Goal: Transaction & Acquisition: Purchase product/service

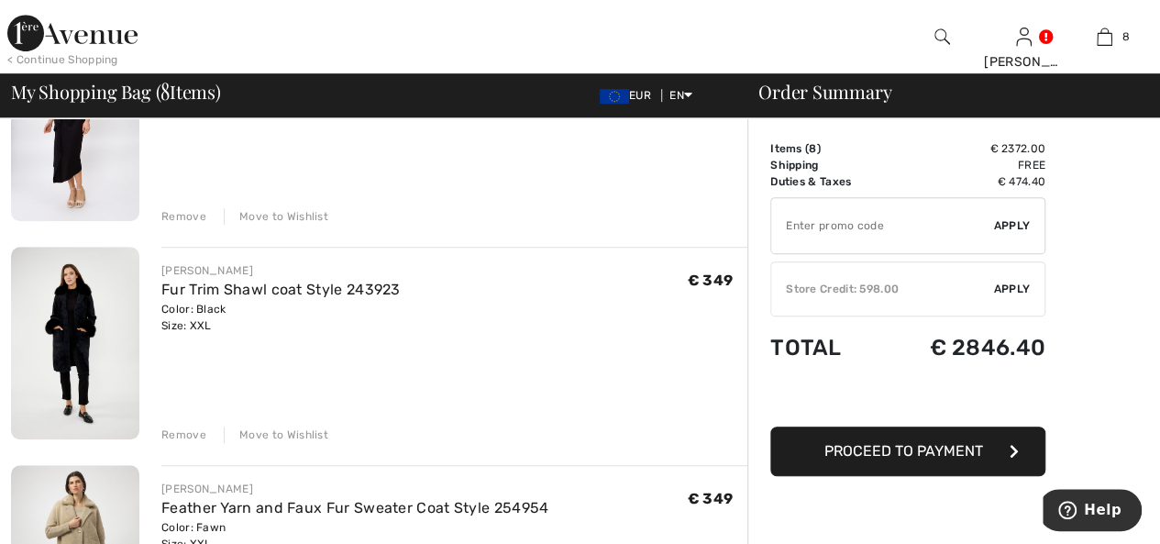
scroll to position [642, 0]
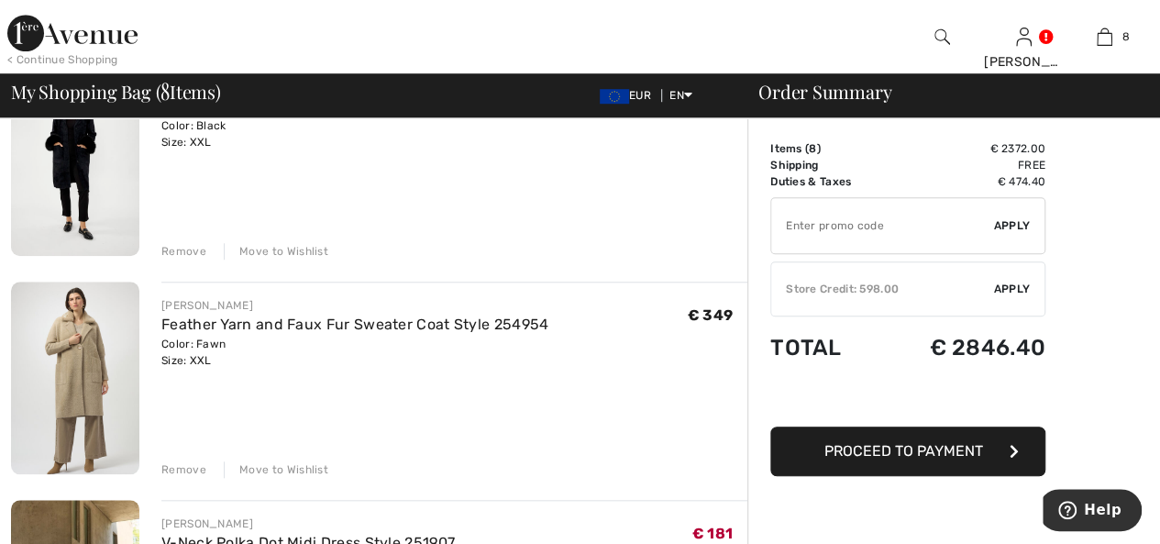
click at [194, 468] on div "Remove" at bounding box center [183, 469] width 45 height 17
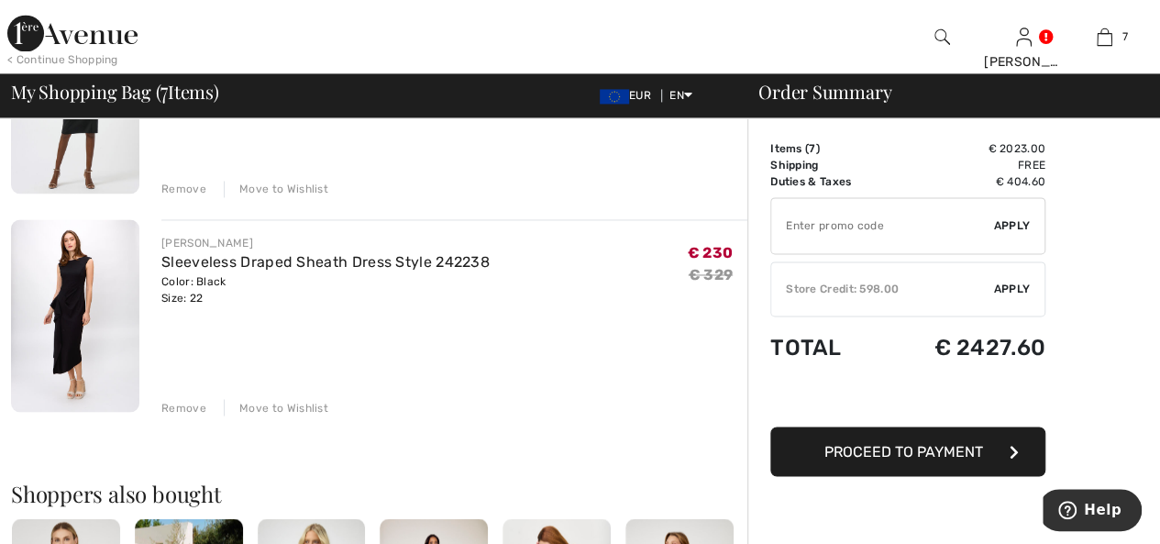
scroll to position [1375, 0]
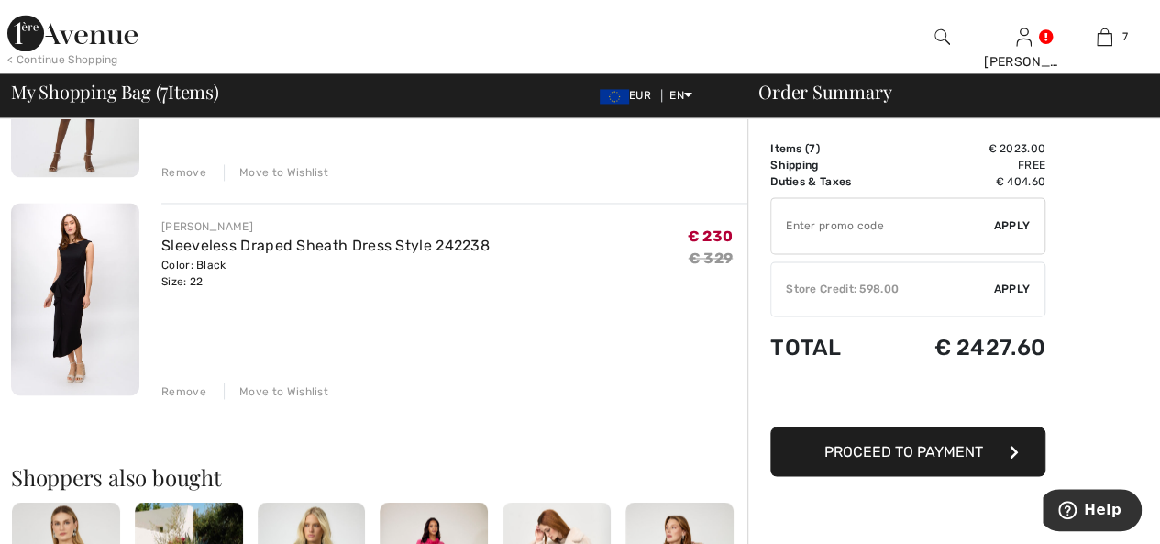
click at [196, 391] on div "Remove" at bounding box center [183, 390] width 45 height 17
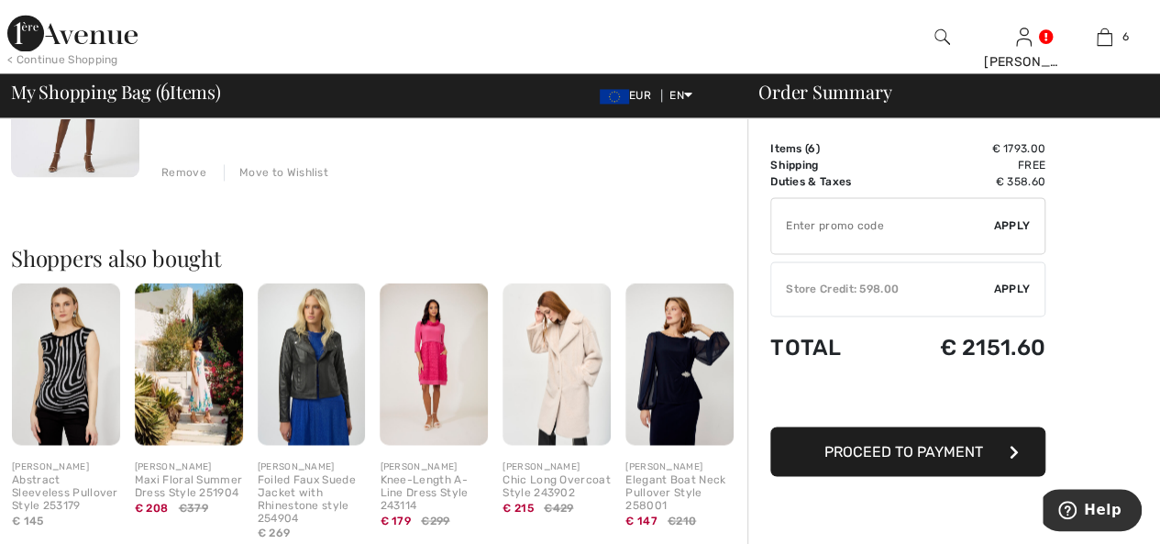
click at [662, 395] on img at bounding box center [679, 364] width 108 height 162
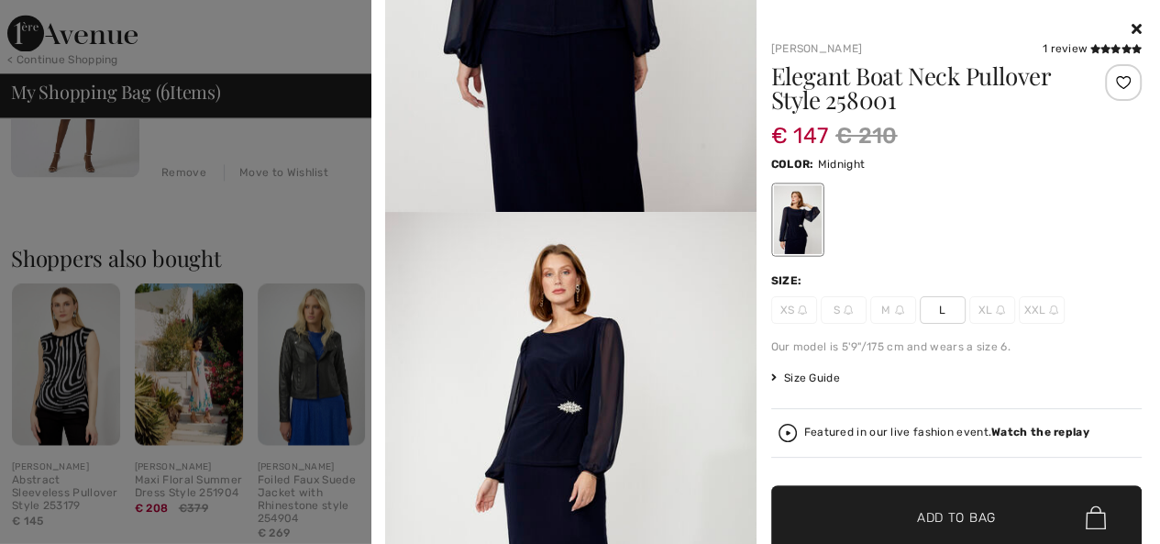
scroll to position [1742, 0]
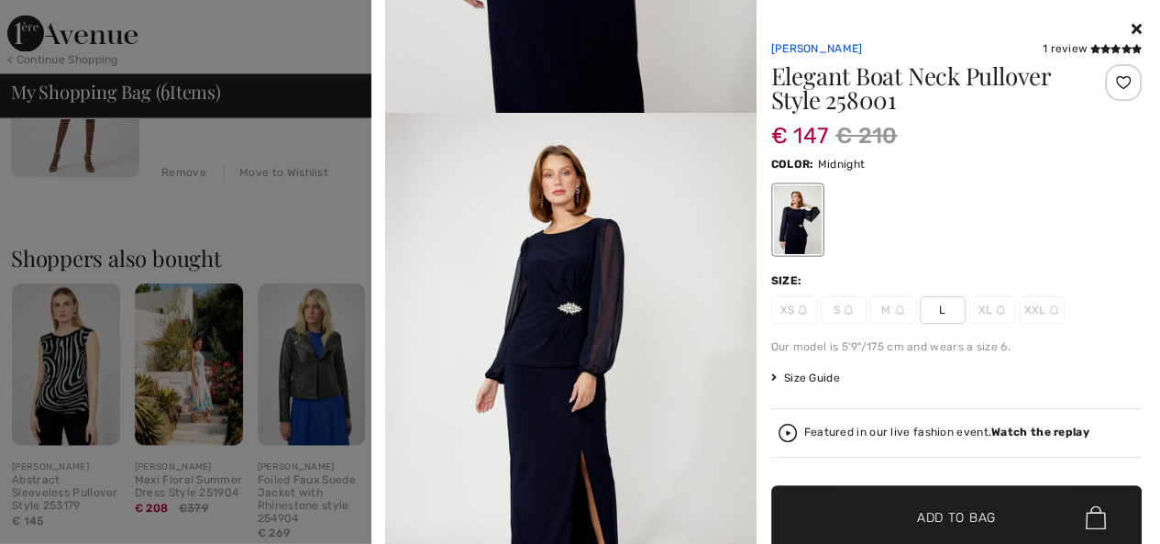
click at [825, 47] on link "[PERSON_NAME]" at bounding box center [817, 48] width 92 height 13
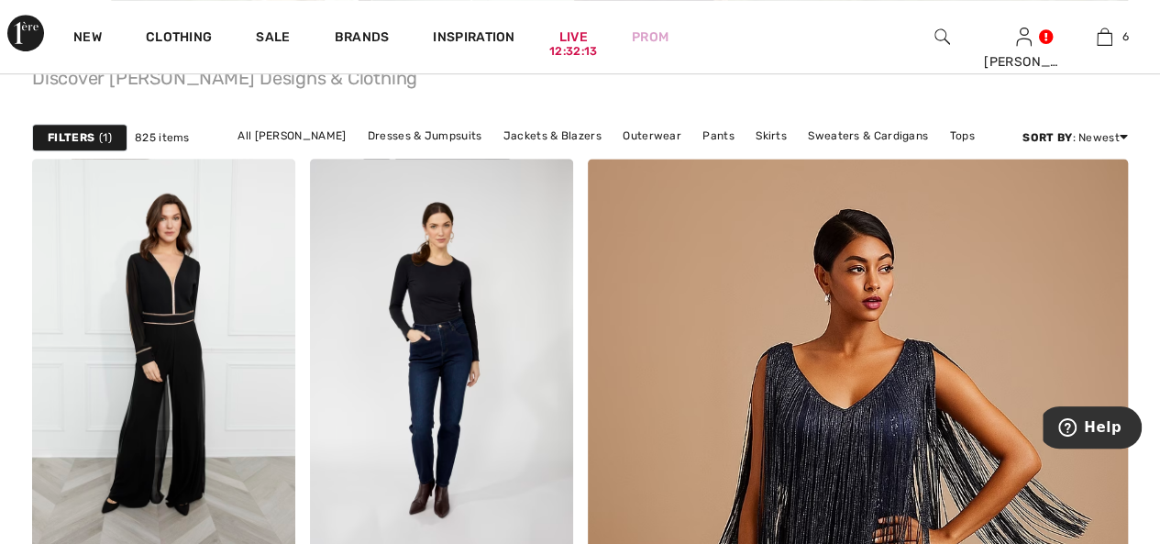
click at [83, 137] on strong "Filters" at bounding box center [71, 137] width 47 height 17
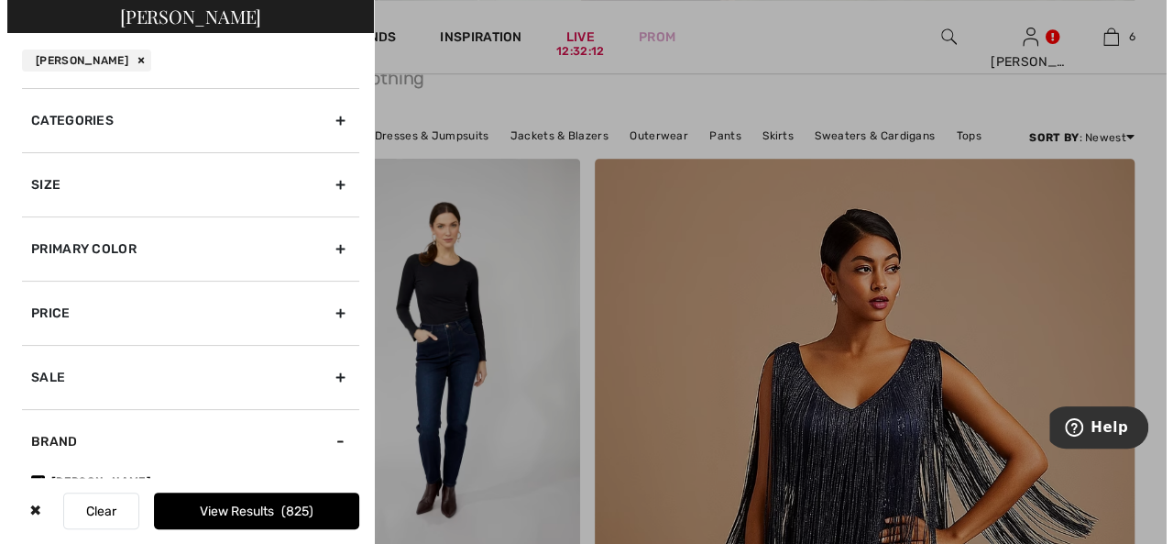
scroll to position [462, 0]
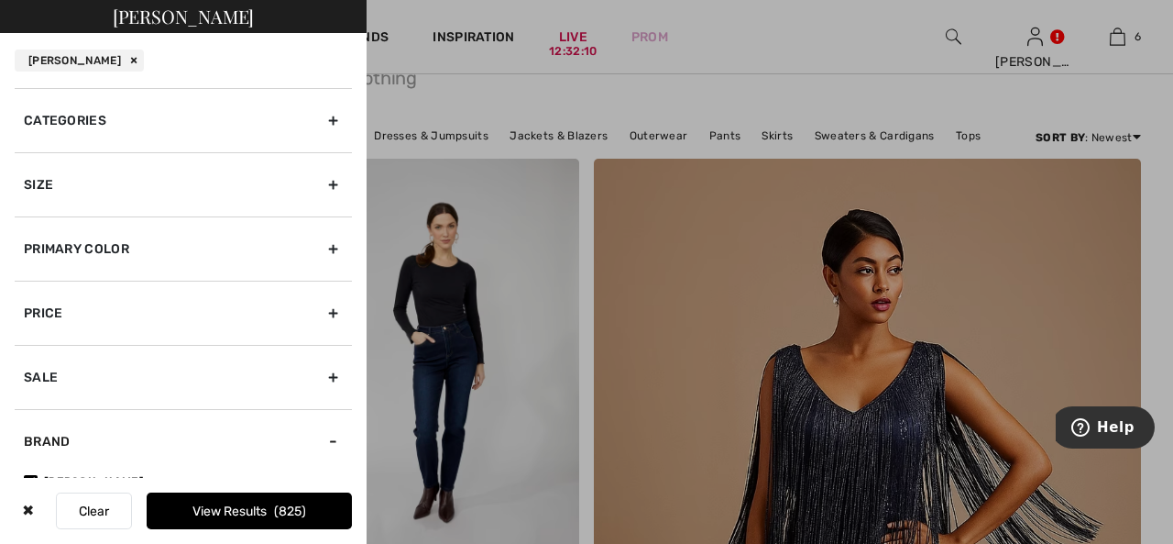
click at [71, 187] on div "Size" at bounding box center [183, 184] width 337 height 64
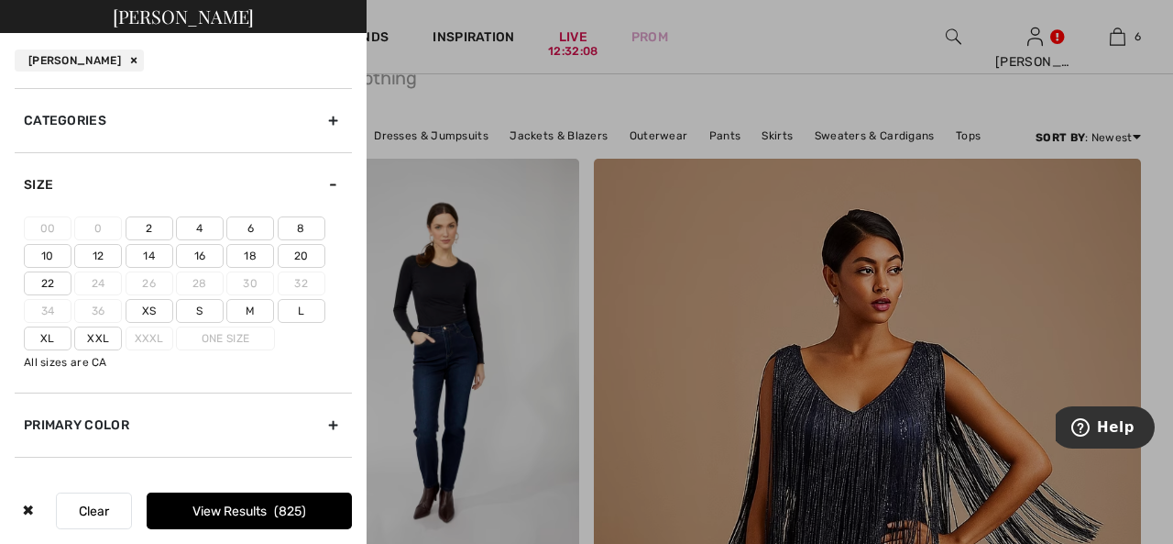
click at [43, 276] on label "22" at bounding box center [48, 283] width 48 height 24
click at [0, 0] on input"] "22" at bounding box center [0, 0] width 0 height 0
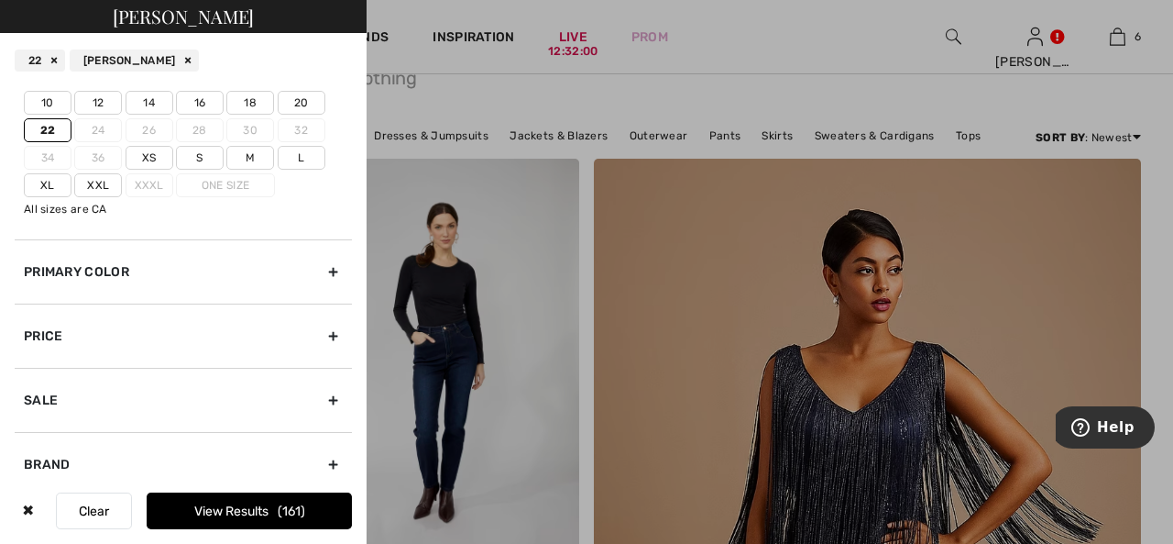
scroll to position [183, 0]
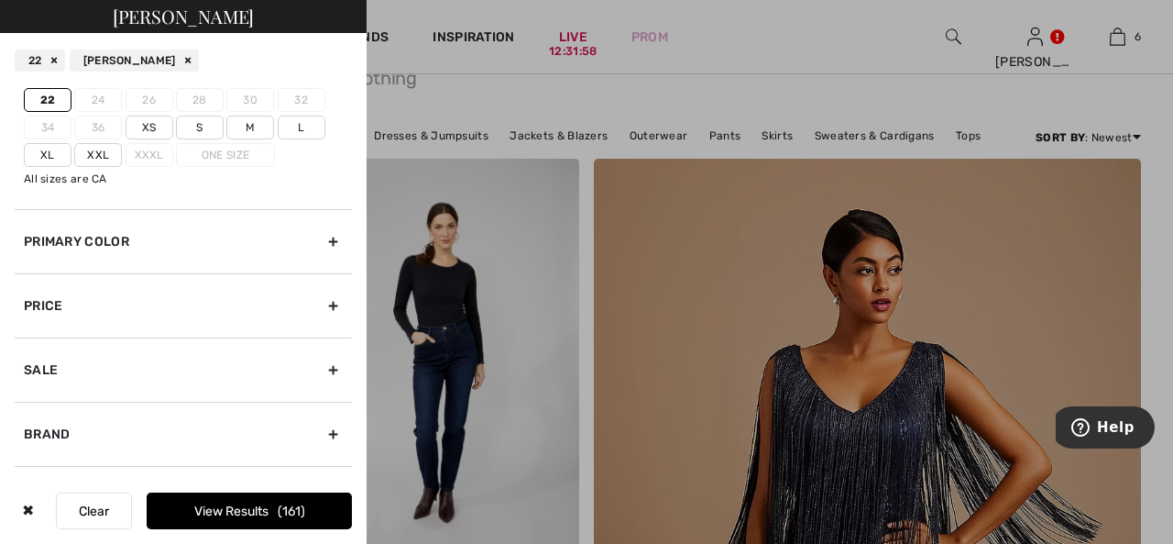
click at [115, 239] on div "Primary Color" at bounding box center [183, 241] width 337 height 64
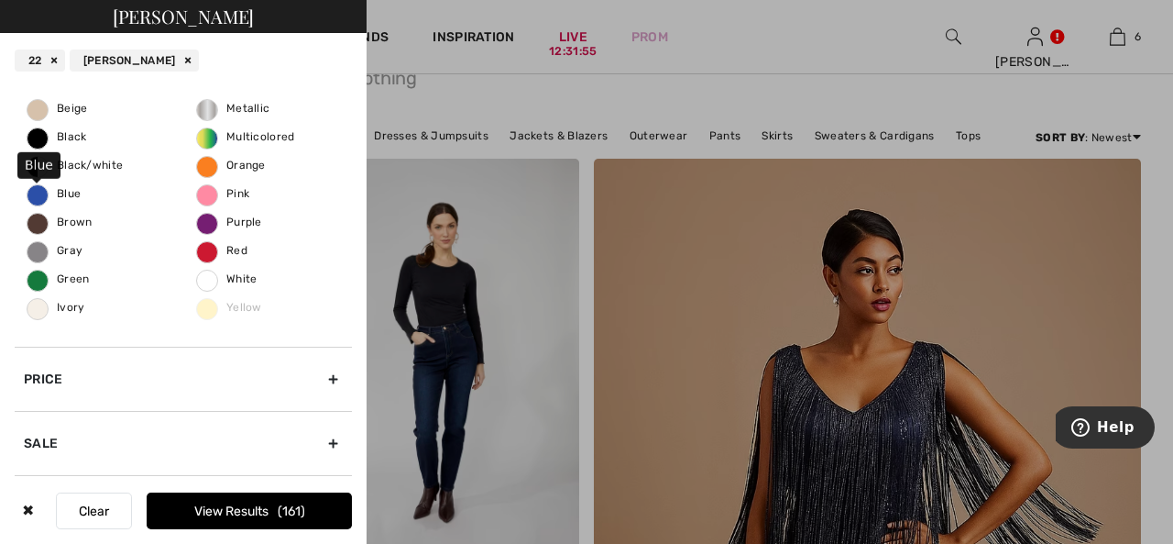
click at [66, 192] on span "Blue" at bounding box center [54, 193] width 53 height 13
click at [0, 0] on input "Blue" at bounding box center [0, 0] width 0 height 0
click at [290, 504] on span "40" at bounding box center [291, 511] width 25 height 16
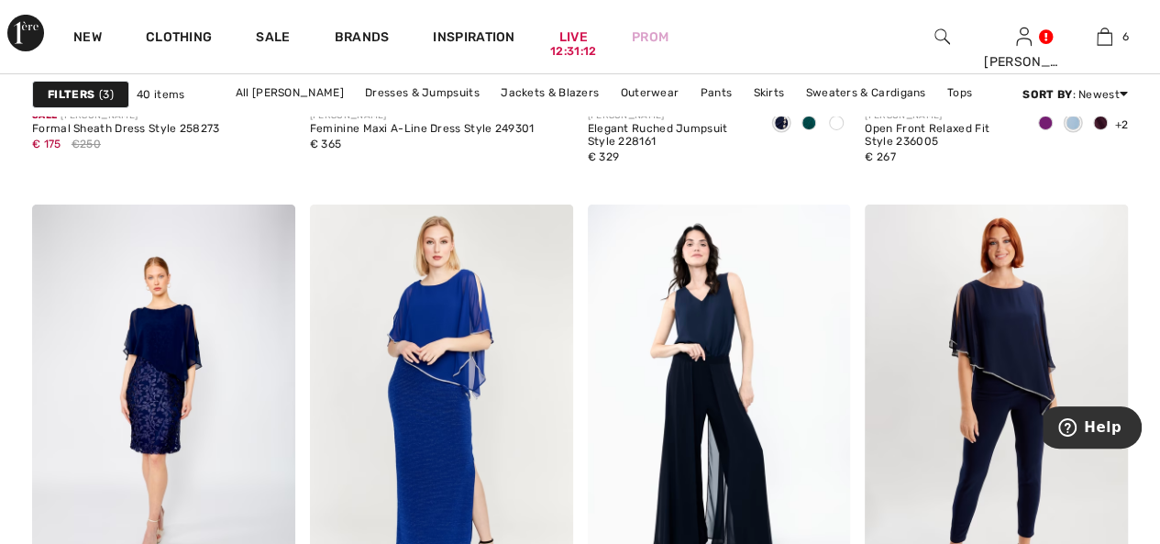
scroll to position [3208, 0]
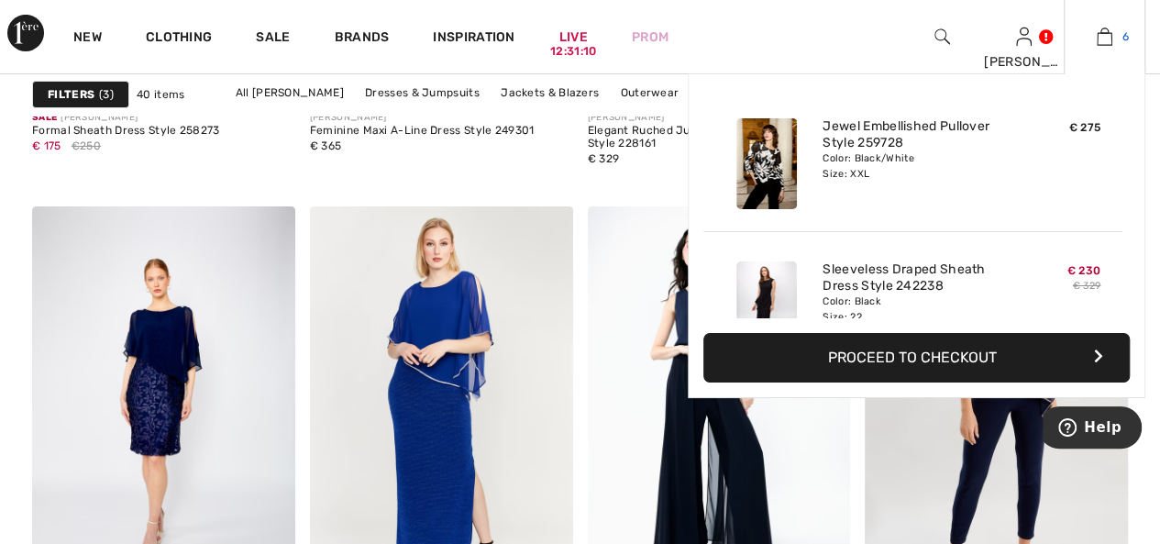
click at [1105, 36] on img at bounding box center [1104, 37] width 16 height 22
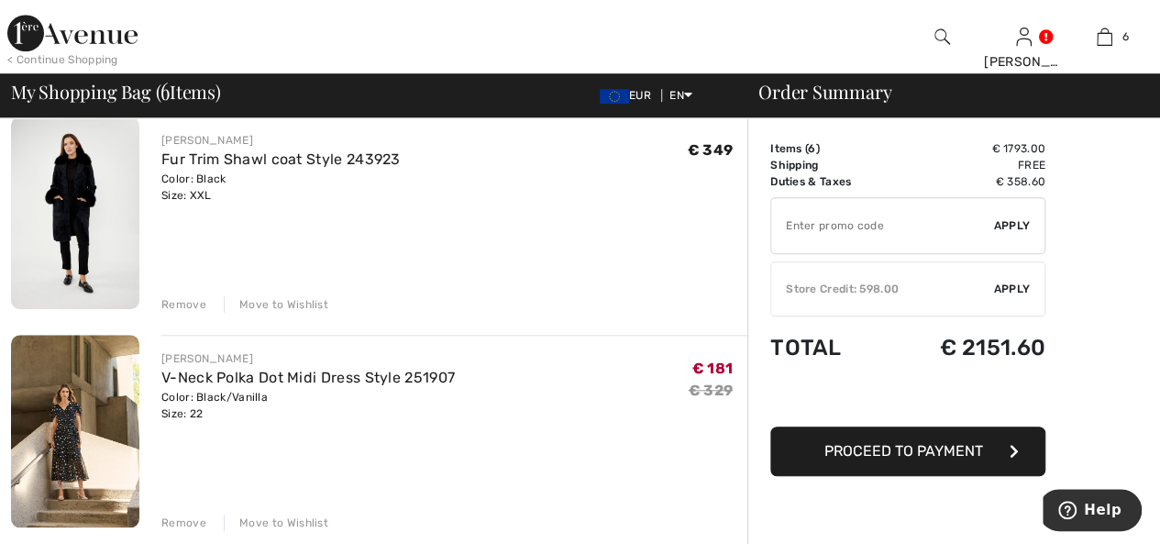
scroll to position [550, 0]
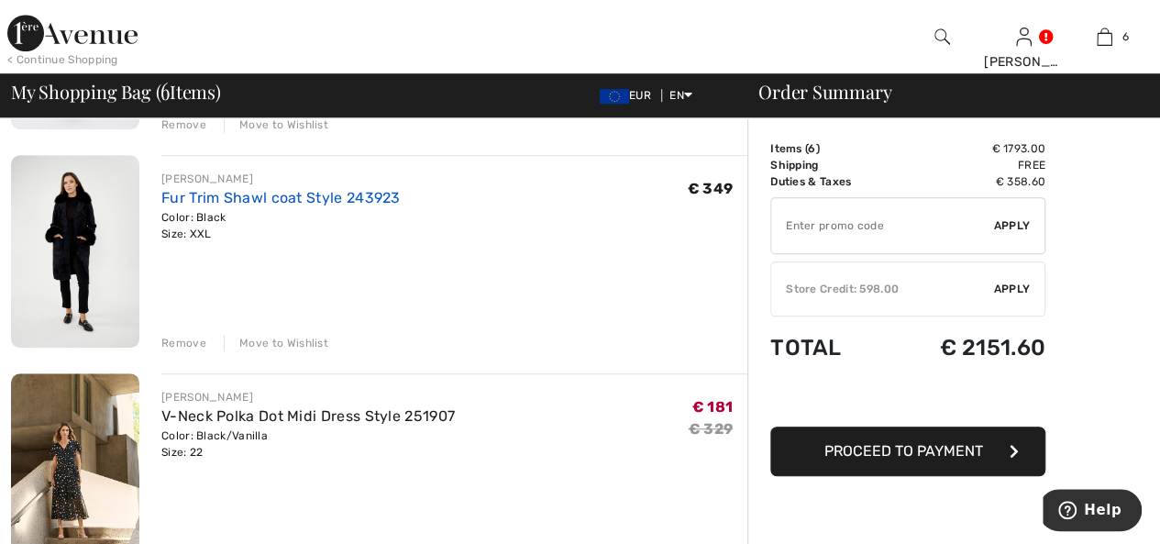
click at [298, 199] on link "Fur Trim Shawl coat Style 243923" at bounding box center [280, 197] width 239 height 17
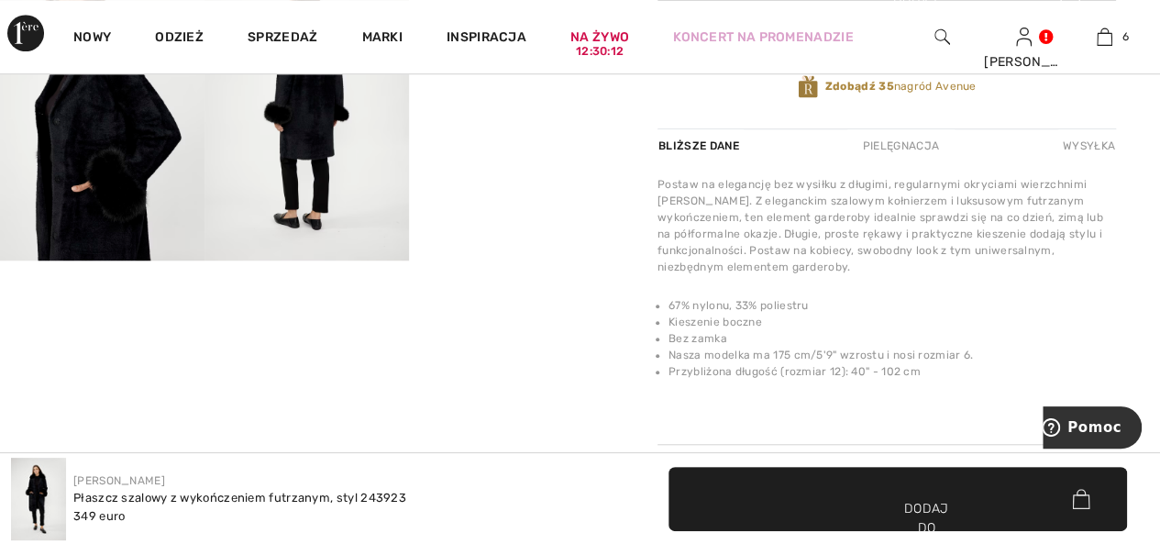
scroll to position [550, 0]
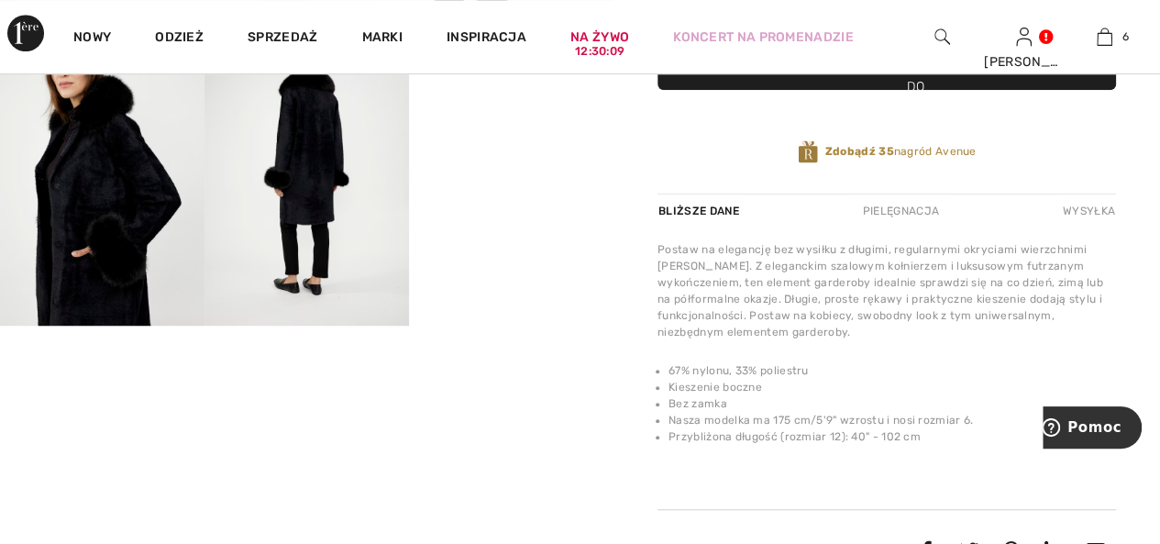
click at [130, 239] on img at bounding box center [102, 172] width 204 height 307
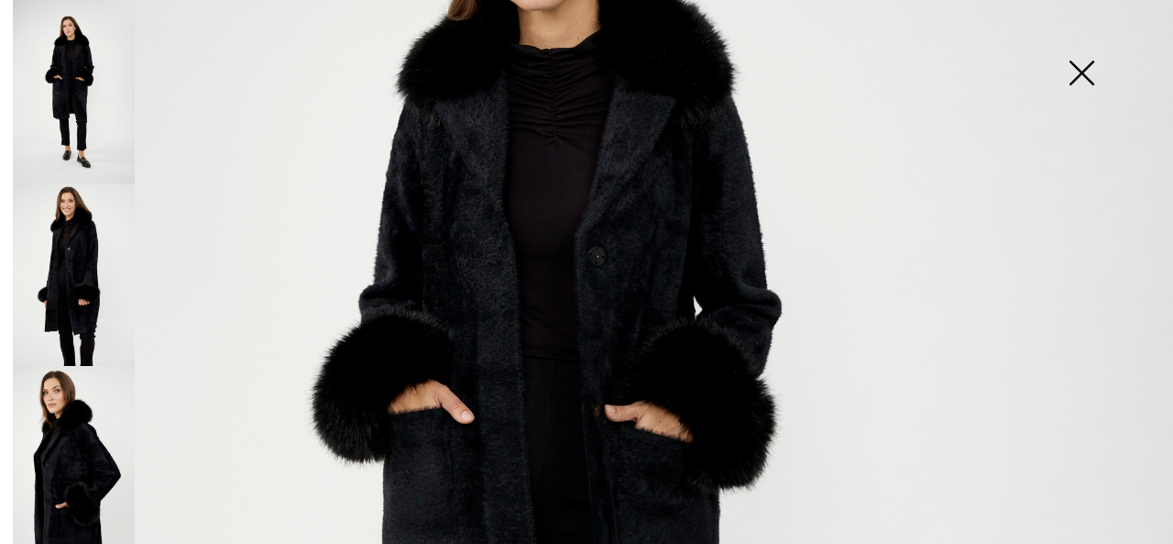
scroll to position [367, 0]
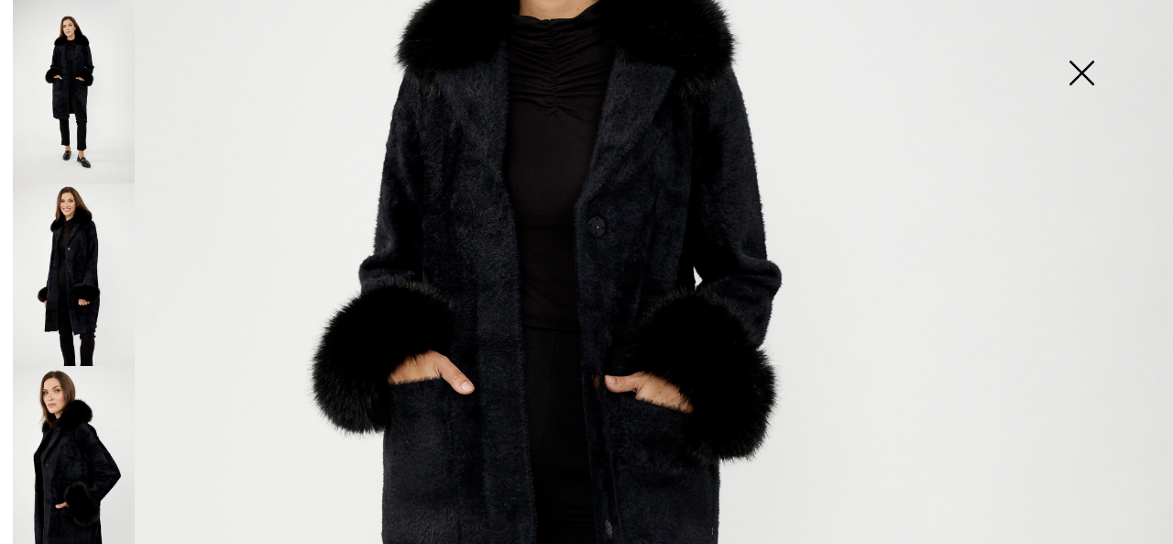
click at [660, 261] on img at bounding box center [586, 513] width 1173 height 1760
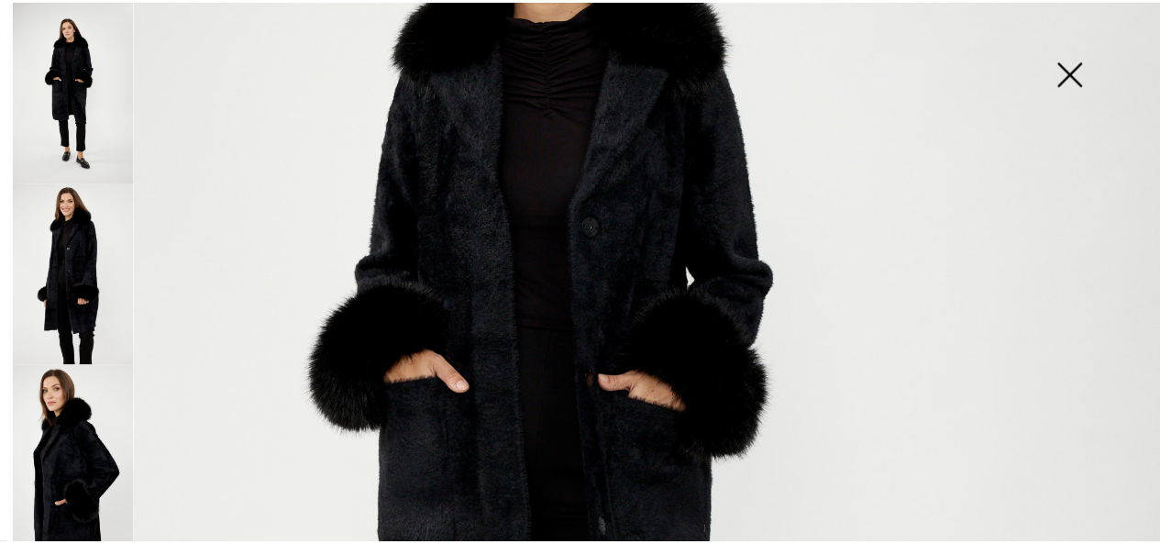
scroll to position [550, 0]
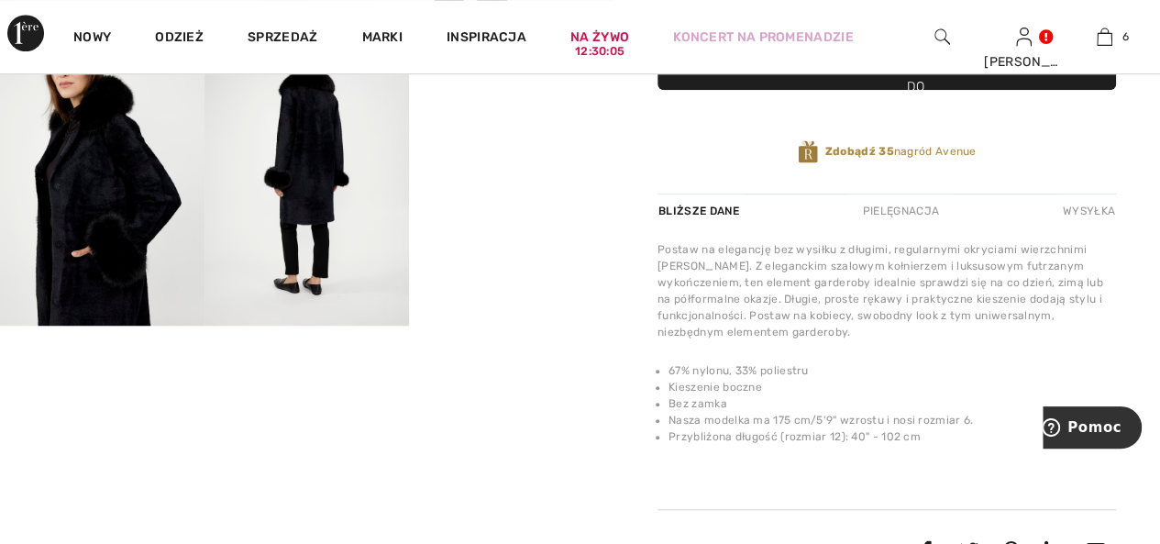
click at [488, 122] on video "Twoja przeglądarka nie obsługuje tagu wideo." at bounding box center [511, 70] width 204 height 103
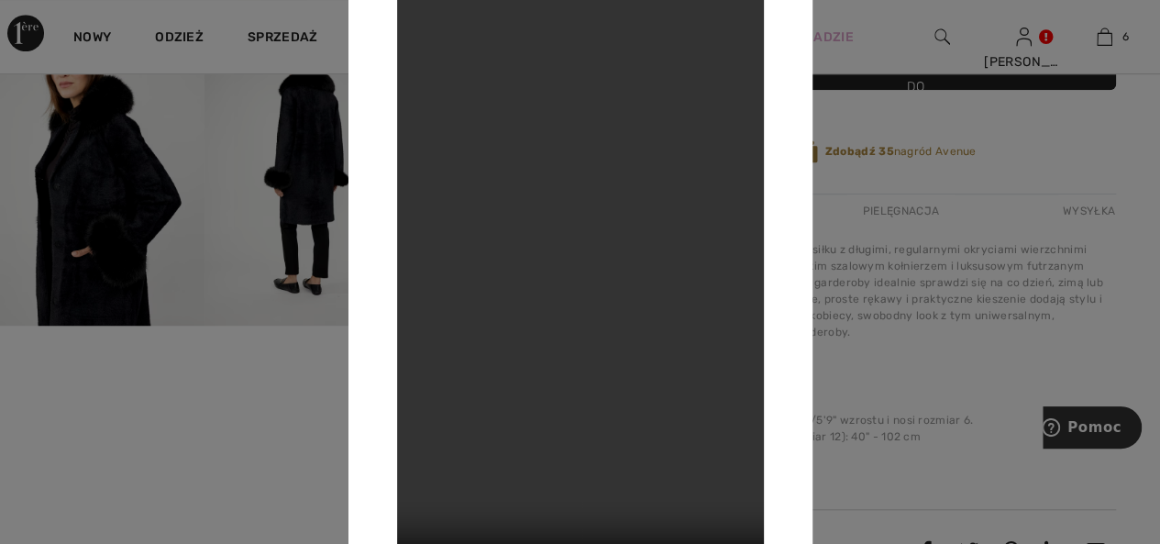
click at [600, 291] on video "Twoja przeglądarka nie obsługuje tagu wideo." at bounding box center [580, 272] width 367 height 652
click at [564, 281] on video "Twoja przeglądarka nie obsługuje tagu wideo." at bounding box center [580, 272] width 367 height 652
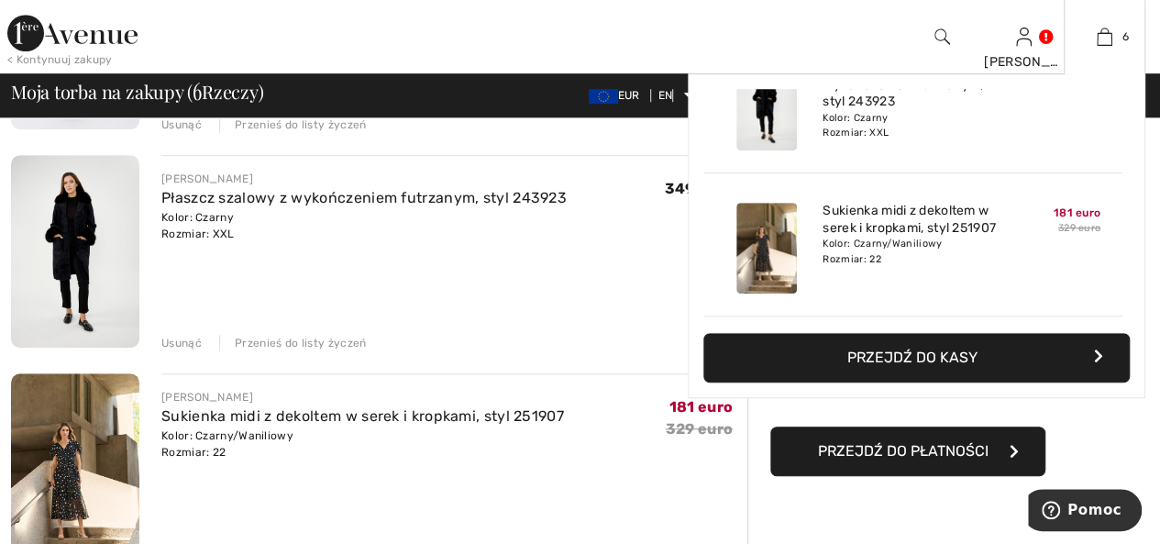
scroll to position [458, 0]
